Goal: Navigation & Orientation: Find specific page/section

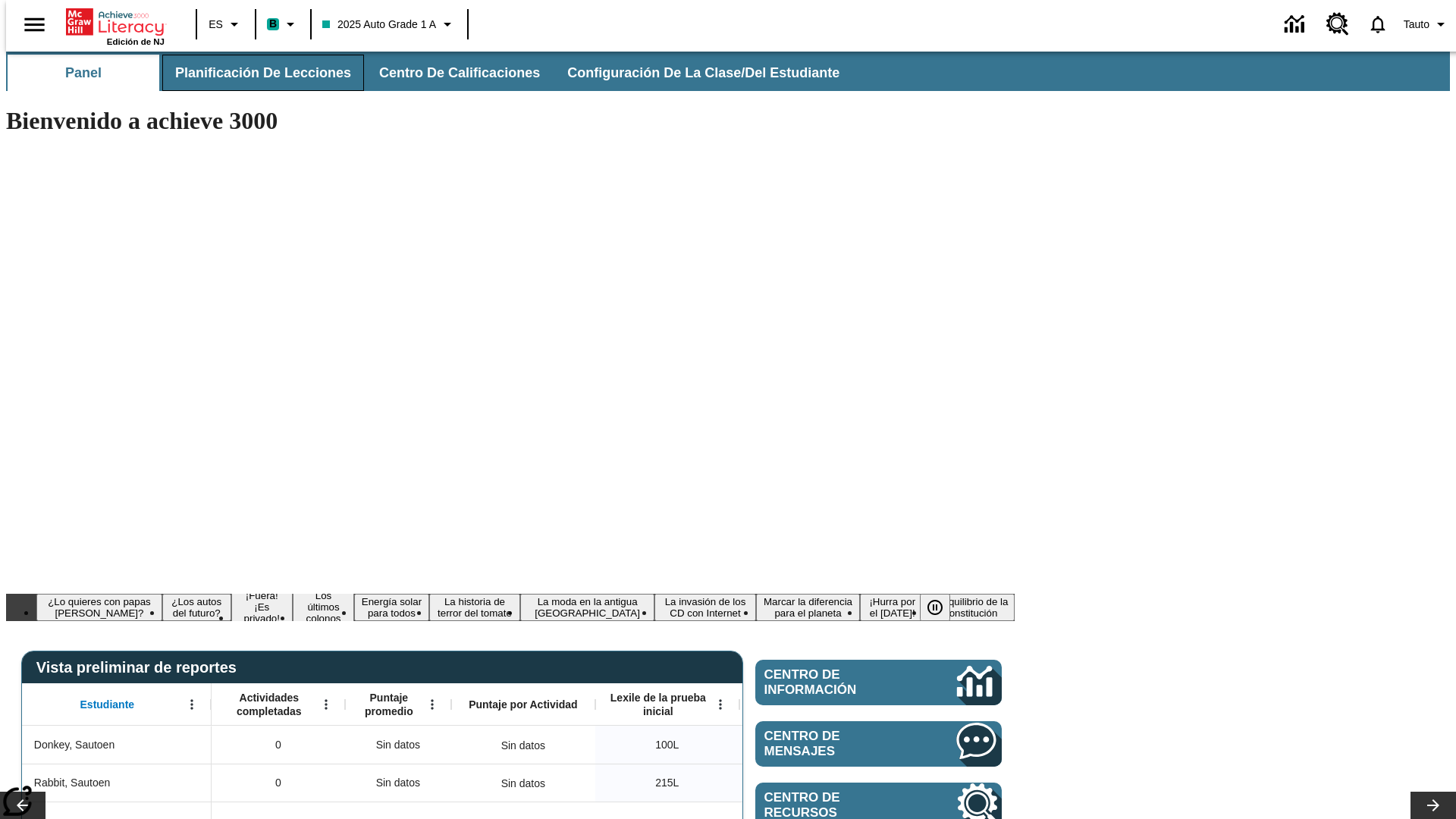
click at [254, 73] on span "Planificación de lecciones" at bounding box center [263, 73] width 176 height 17
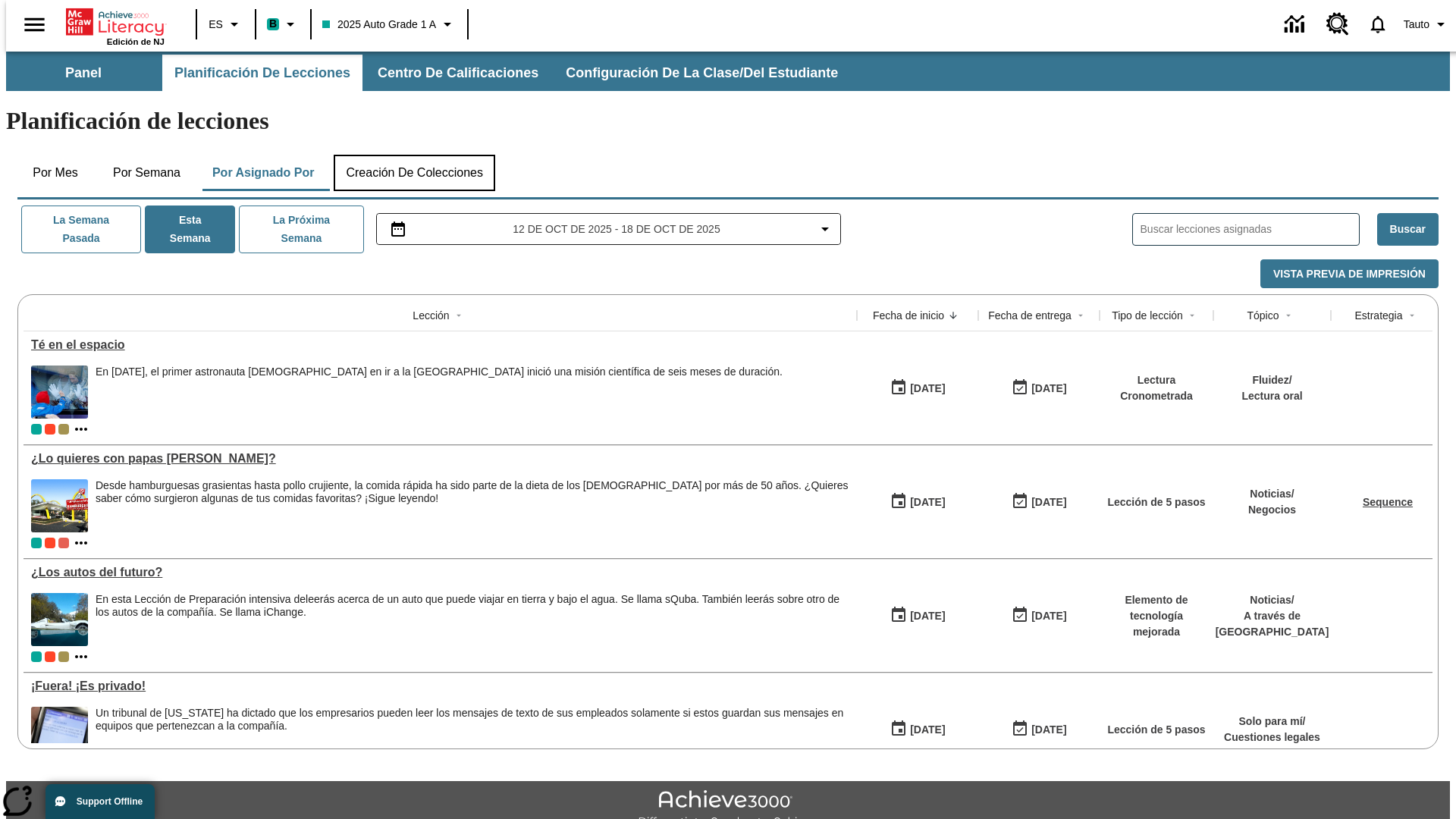
click at [414, 155] on button "Creación de colecciones" at bounding box center [414, 173] width 161 height 37
